Goal: Complete application form

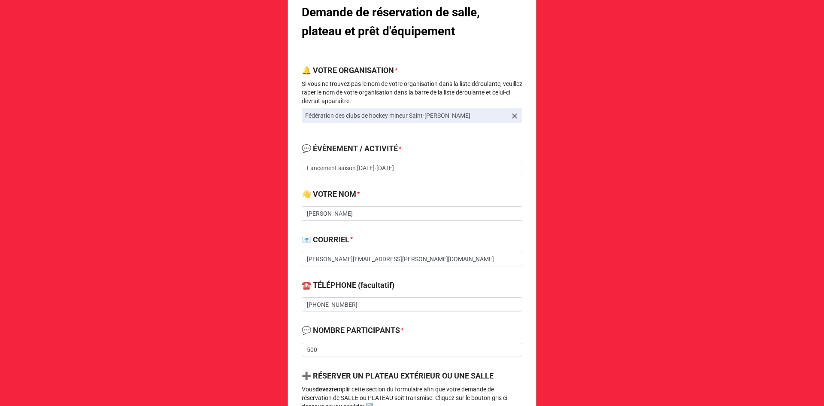
scroll to position [129, 0]
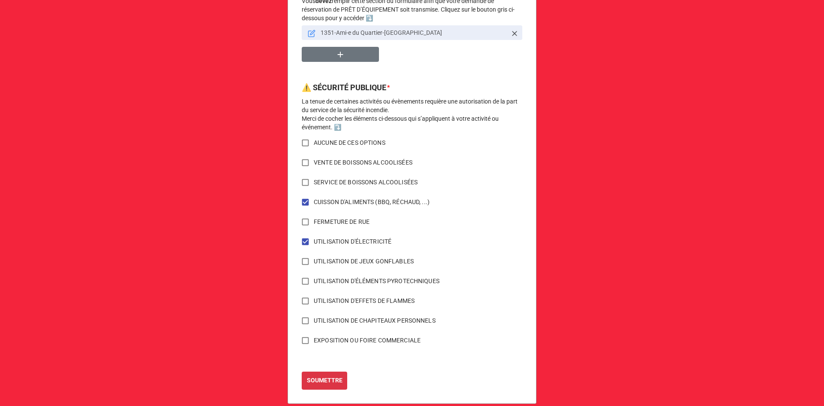
scroll to position [593, 0]
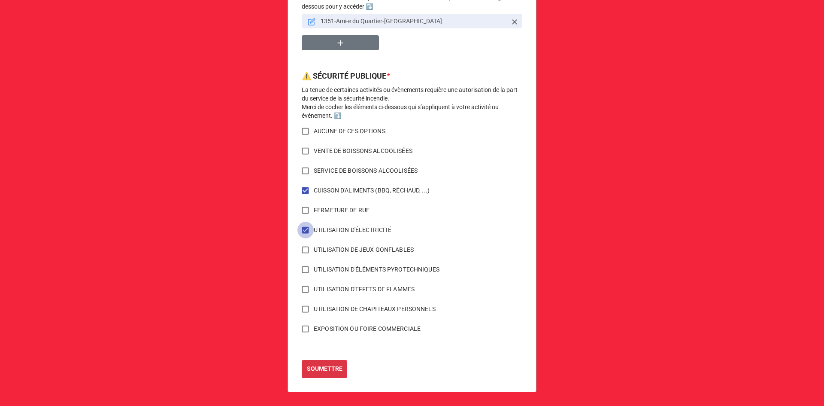
click at [302, 232] on input "UTILISATION D'ÉLECTRICITÉ" at bounding box center [305, 230] width 17 height 17
checkbox input "false"
click at [325, 368] on b "SOUMETTRE" at bounding box center [325, 368] width 36 height 9
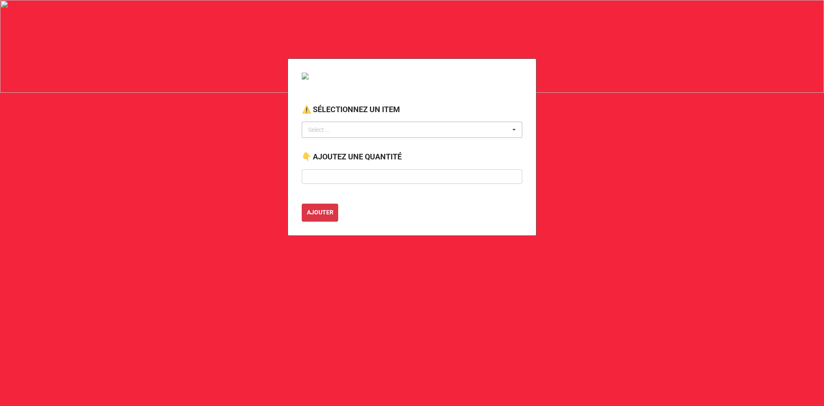
click at [336, 134] on div "Select ..." at bounding box center [324, 130] width 37 height 10
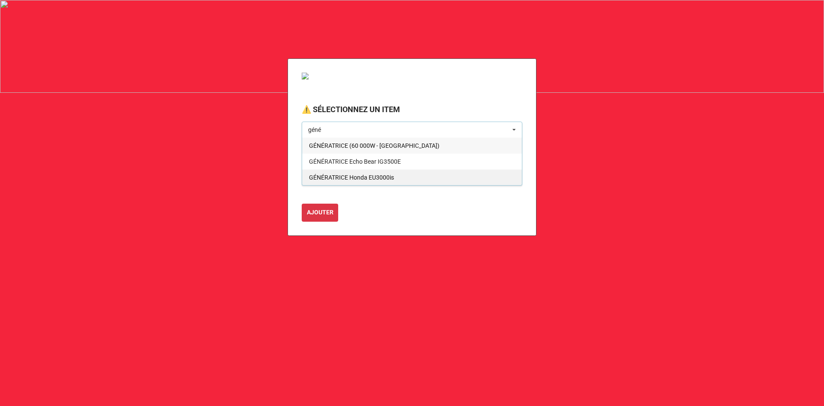
type input "géné"
click at [370, 179] on span "GÉNÉRATRICE Honda EU3000is" at bounding box center [351, 177] width 85 height 7
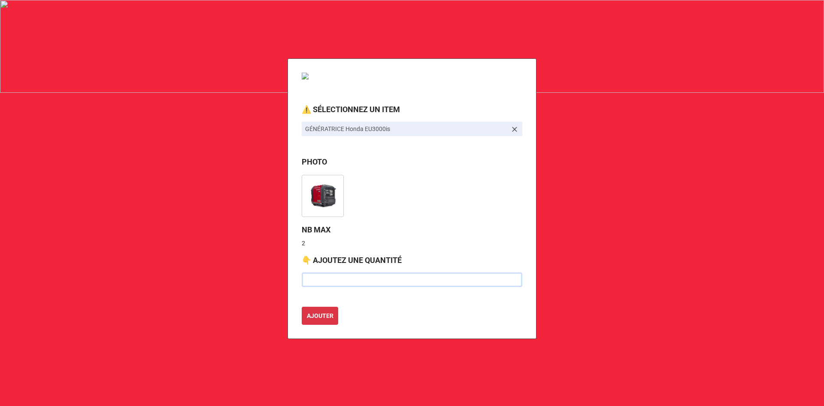
click at [339, 276] on input "text" at bounding box center [412, 279] width 221 height 15
type input "1"
click at [302, 307] on button "AJOUTER" at bounding box center [320, 316] width 36 height 18
